Goal: Complete application form

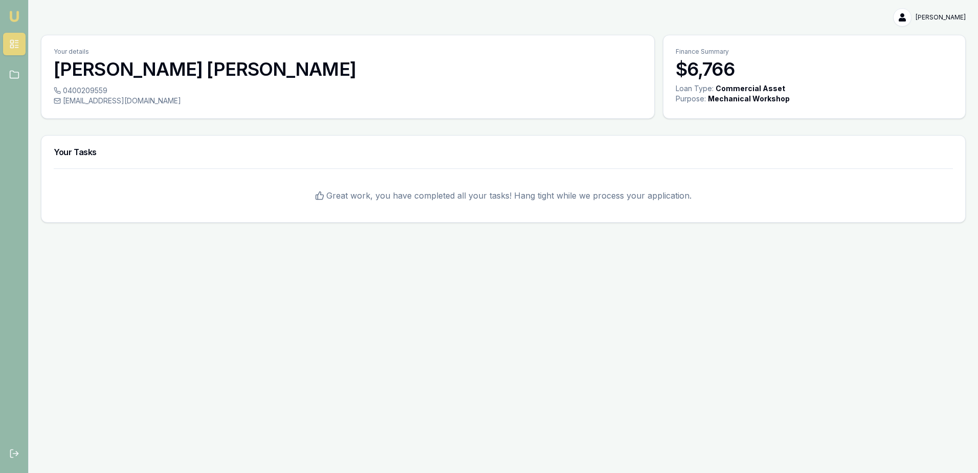
click at [940, 17] on html "Emu Broker Shelley Donnelly Toggle Menu Your details Shelley Donnelly 040020955…" at bounding box center [489, 236] width 978 height 473
click at [923, 63] on div "Logout" at bounding box center [933, 60] width 60 height 16
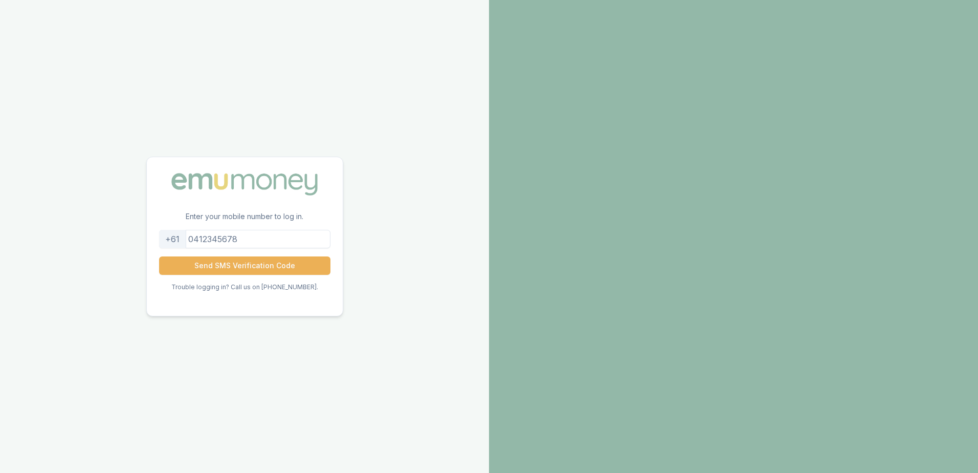
click at [289, 237] on input "tel" at bounding box center [244, 239] width 171 height 18
click at [290, 236] on input "tel" at bounding box center [244, 239] width 171 height 18
type input "0411862386"
click at [277, 266] on button "Send SMS Verification Code" at bounding box center [244, 265] width 171 height 18
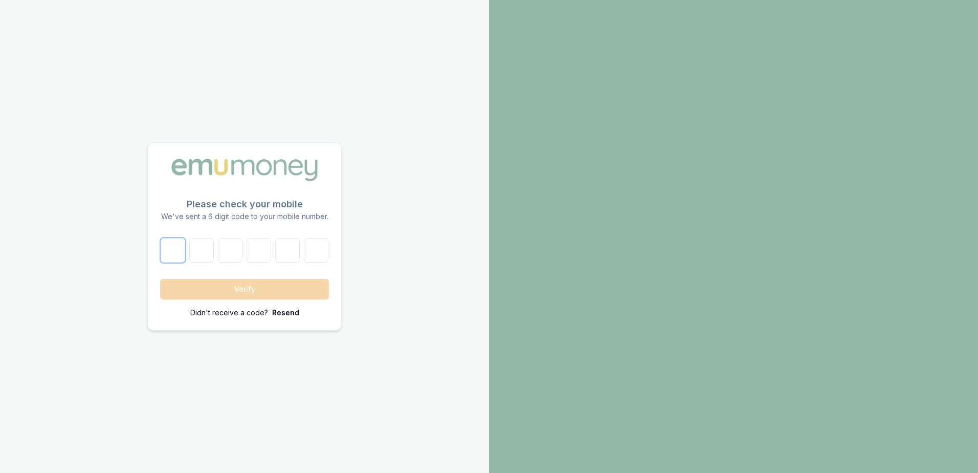
click at [177, 253] on input "number" at bounding box center [173, 250] width 25 height 25
click at [178, 248] on input "number" at bounding box center [173, 250] width 25 height 25
type input "0"
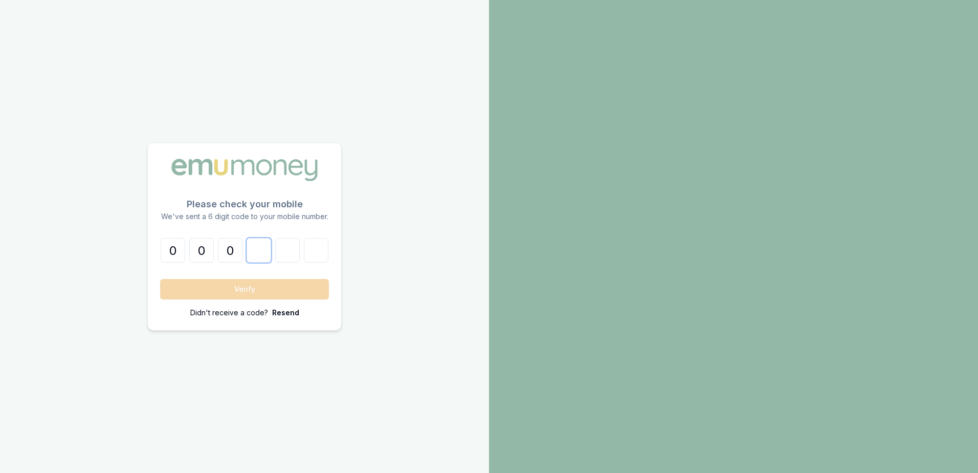
type input "4"
type input "8"
type input "6"
click at [217, 284] on button "Verify" at bounding box center [244, 289] width 169 height 20
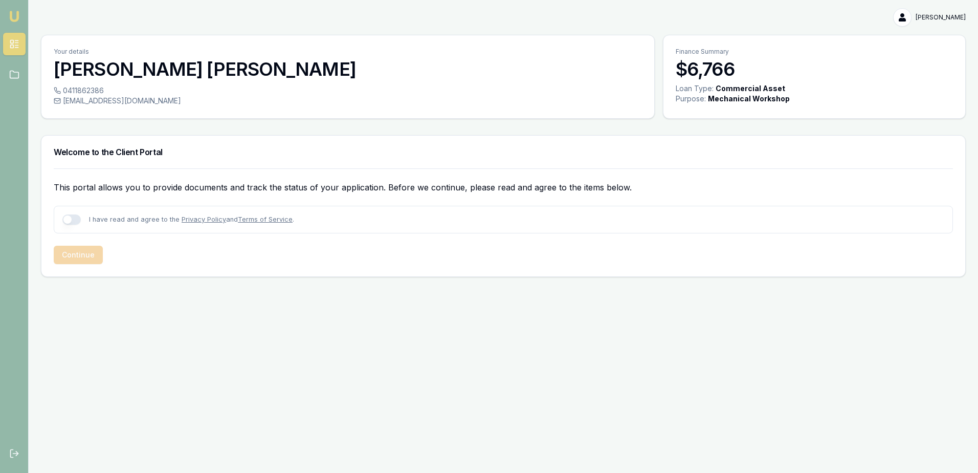
click at [77, 219] on button "button" at bounding box center [71, 219] width 18 height 10
checkbox input "true"
click at [81, 251] on button "Continue" at bounding box center [78, 254] width 49 height 18
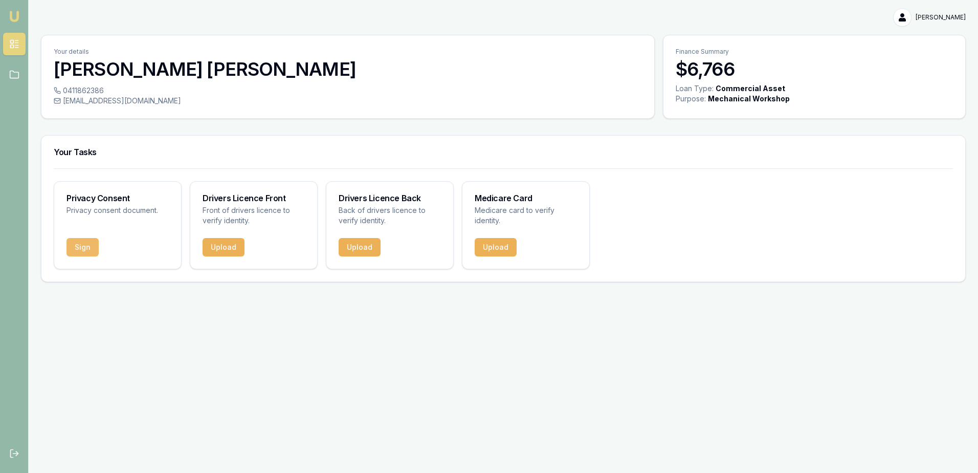
click at [88, 245] on button "Sign" at bounding box center [82, 247] width 32 height 18
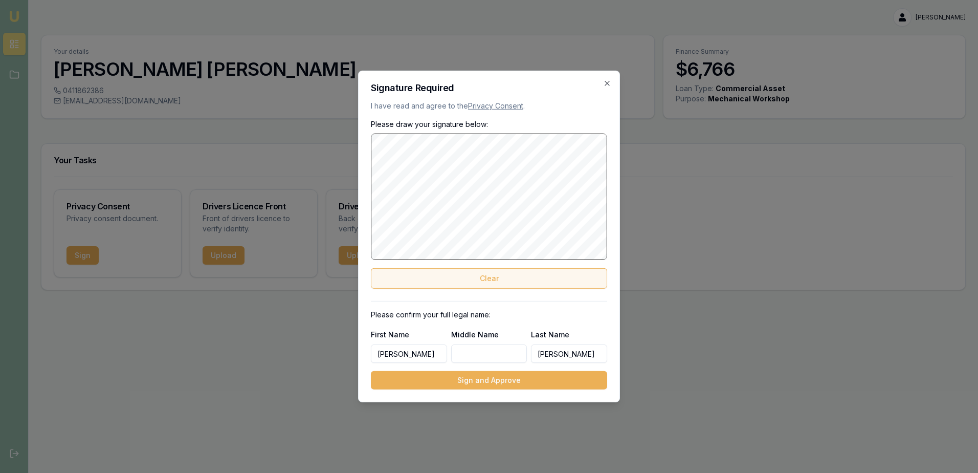
click at [446, 276] on button "Clear" at bounding box center [489, 278] width 236 height 20
click at [476, 353] on input "Middle Name" at bounding box center [489, 353] width 76 height 18
type input "n"
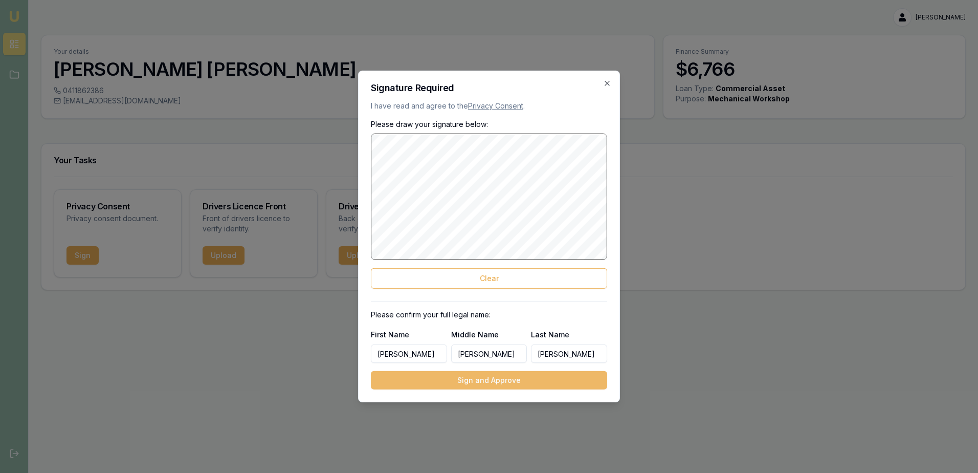
type input "Anthony"
click at [486, 382] on button "Sign and Approve" at bounding box center [489, 380] width 236 height 18
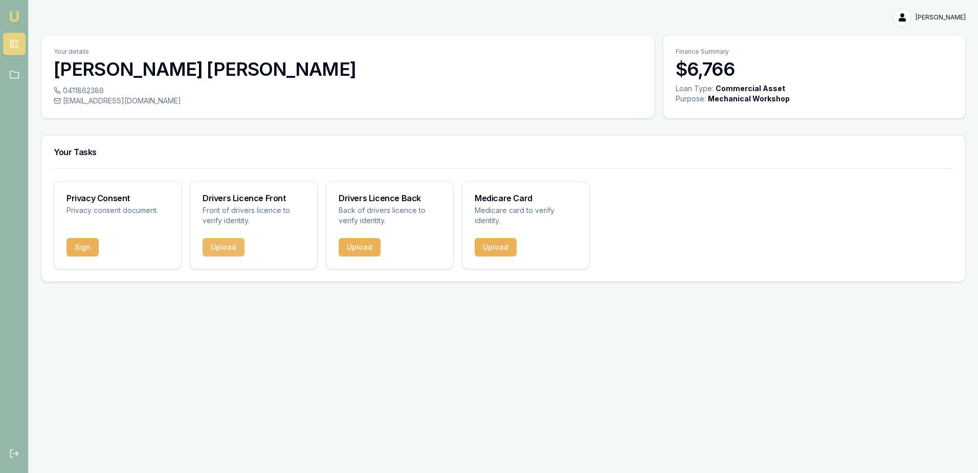
click at [225, 248] on button "Upload" at bounding box center [224, 247] width 42 height 18
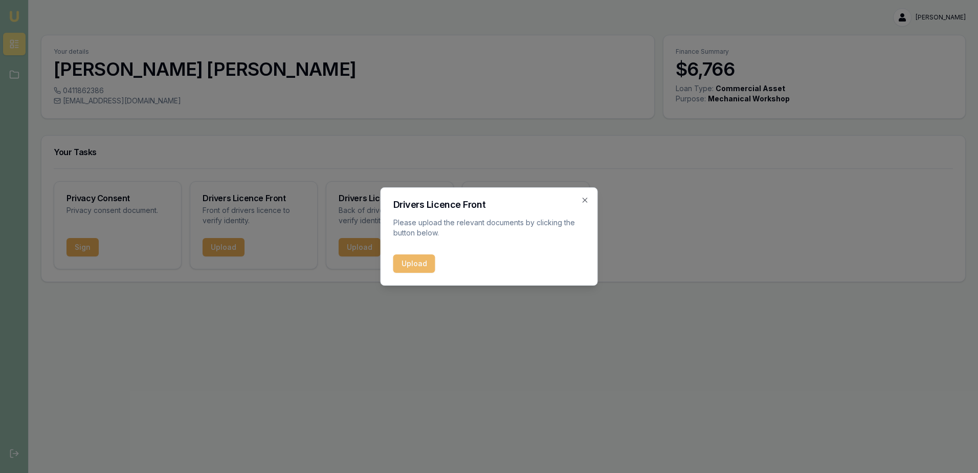
click at [406, 262] on button "Upload" at bounding box center [414, 263] width 42 height 18
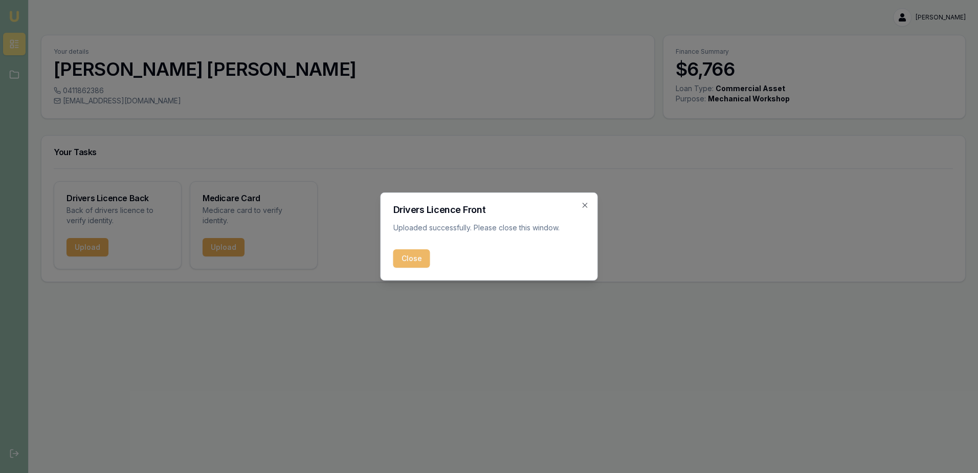
click at [412, 257] on button "Close" at bounding box center [411, 258] width 37 height 18
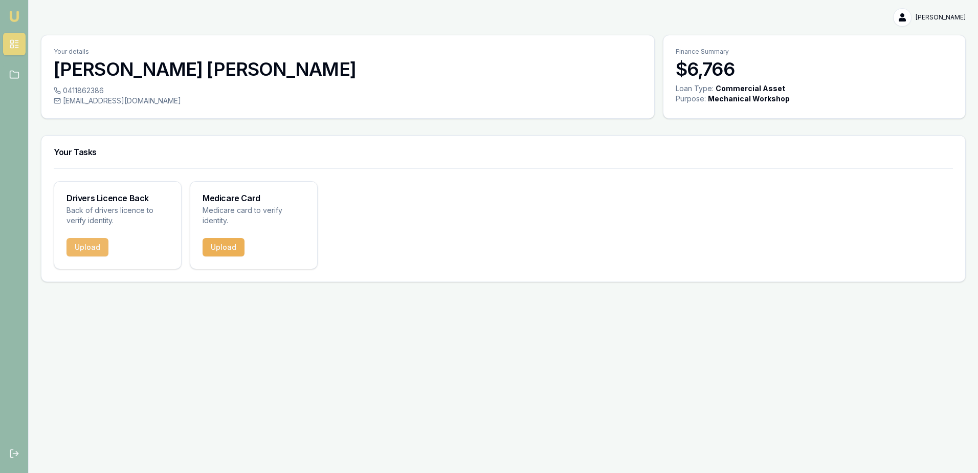
click at [94, 247] on button "Upload" at bounding box center [87, 247] width 42 height 18
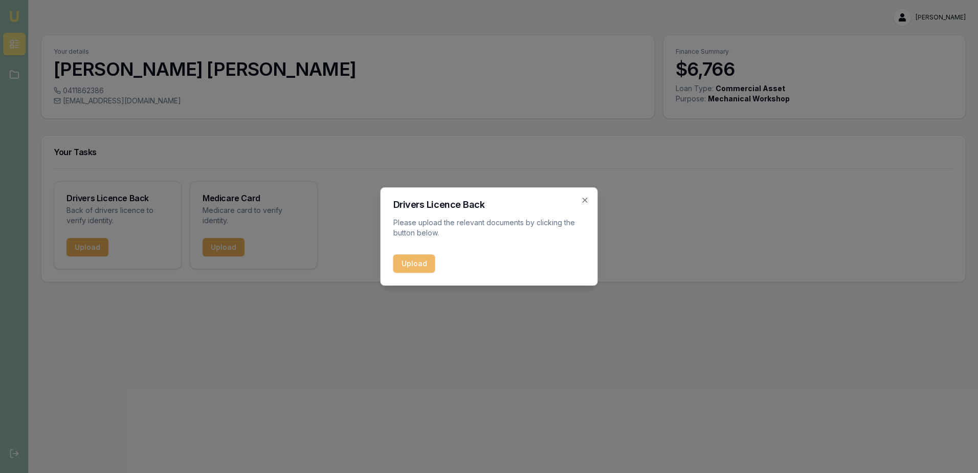
click at [399, 261] on button "Upload" at bounding box center [414, 263] width 42 height 18
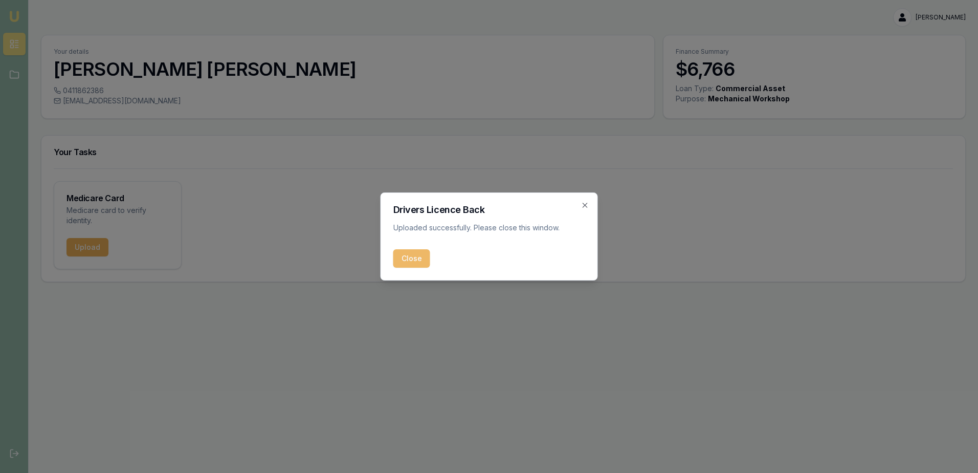
click at [410, 259] on button "Close" at bounding box center [411, 258] width 37 height 18
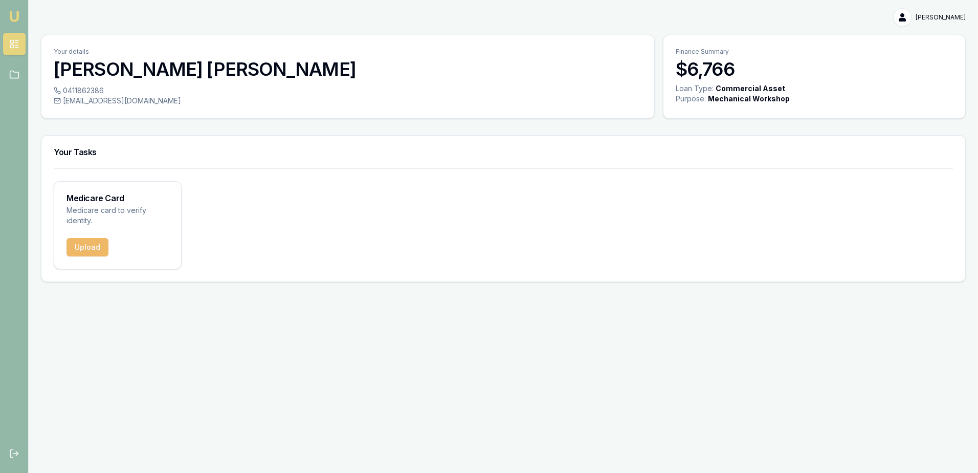
click at [92, 245] on button "Upload" at bounding box center [87, 247] width 42 height 18
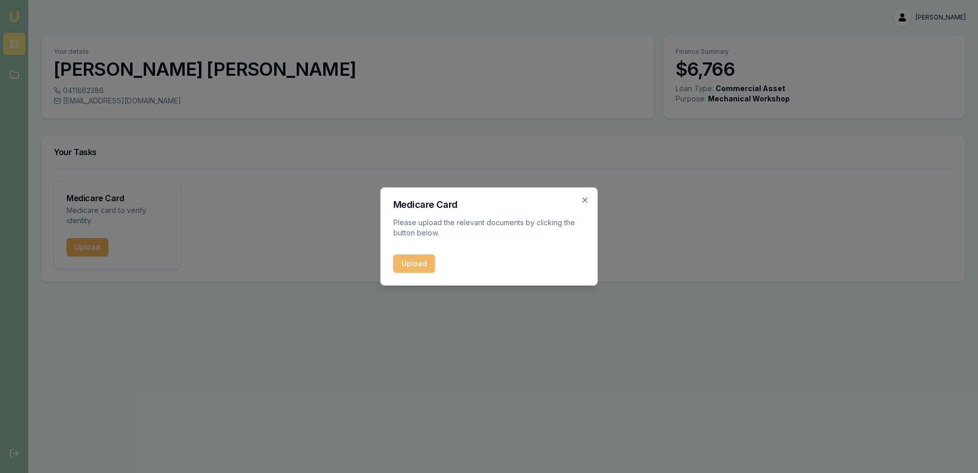
click at [406, 260] on button "Upload" at bounding box center [414, 263] width 42 height 18
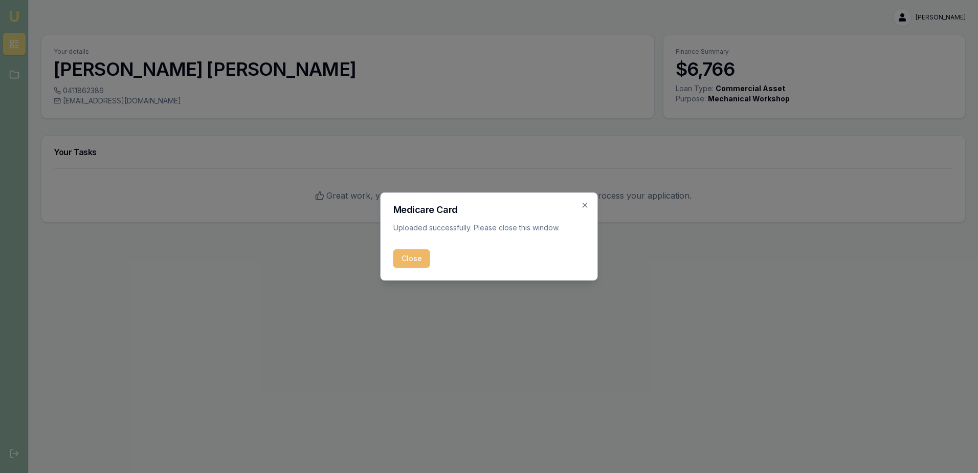
click at [412, 259] on button "Close" at bounding box center [411, 258] width 37 height 18
